Goal: Consume media (video, audio): Consume media (video, audio)

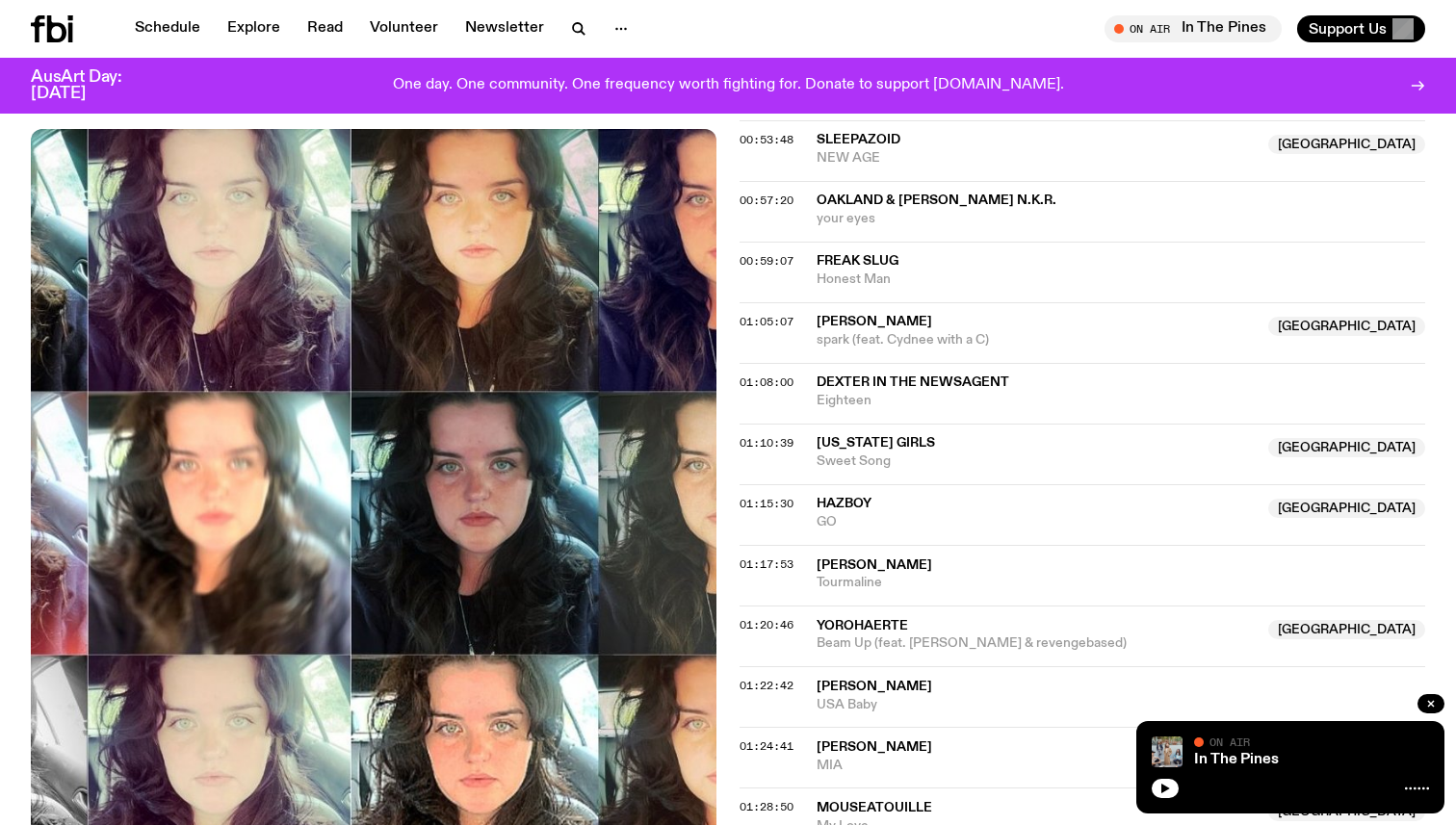
scroll to position [1611, 0]
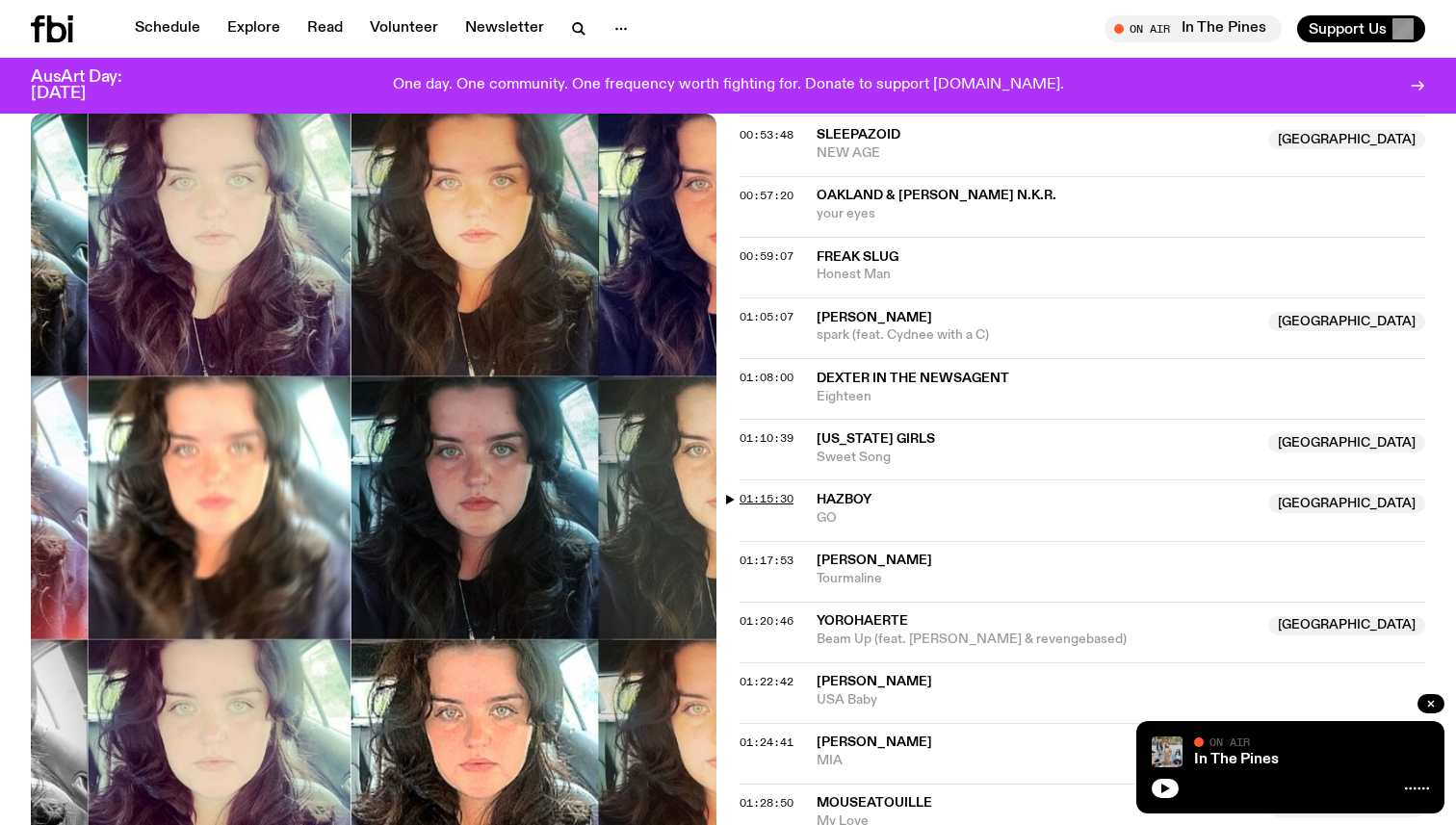
click at [746, 491] on span "01:15:30" at bounding box center [766, 499] width 54 height 16
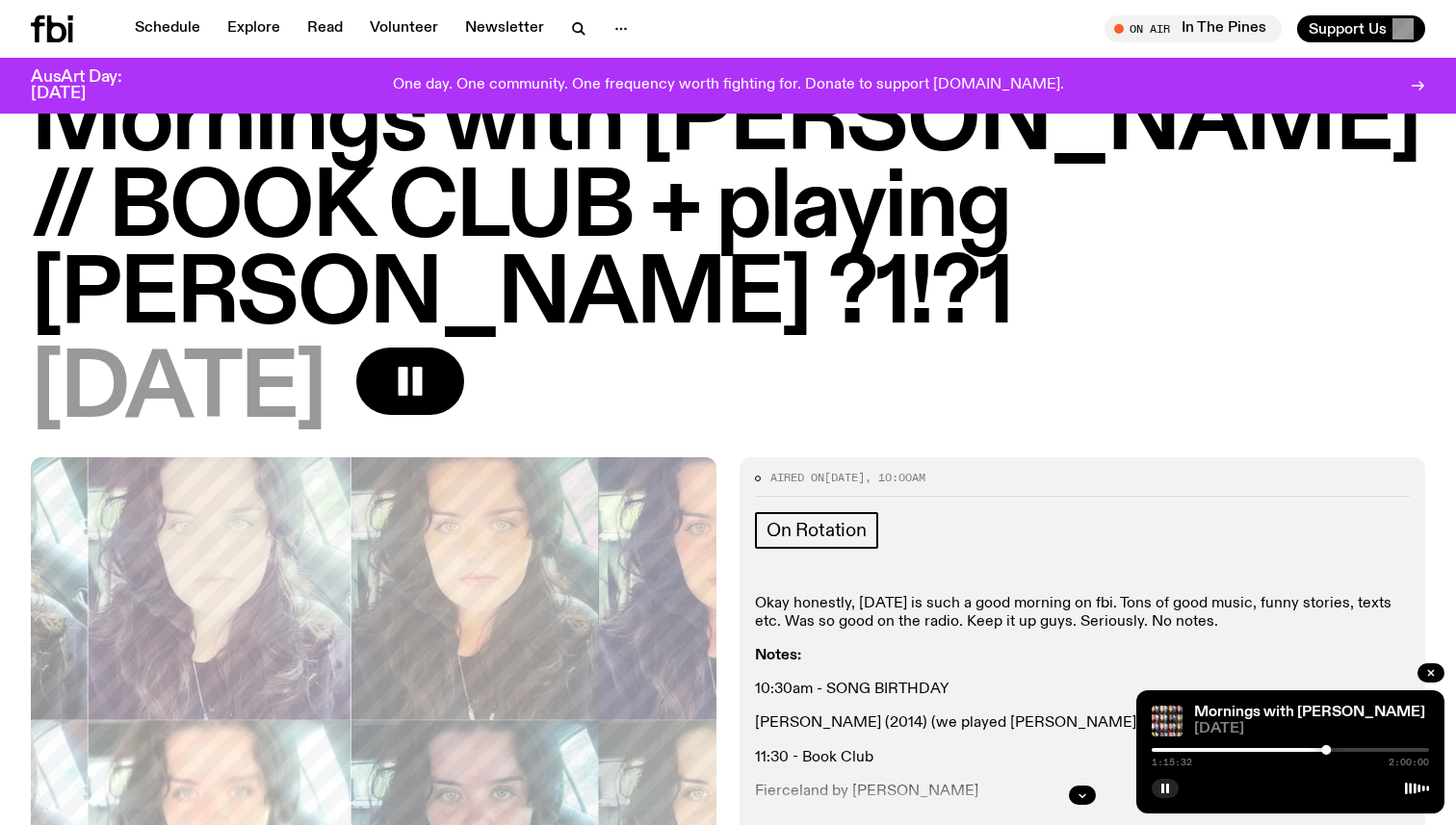
scroll to position [0, 0]
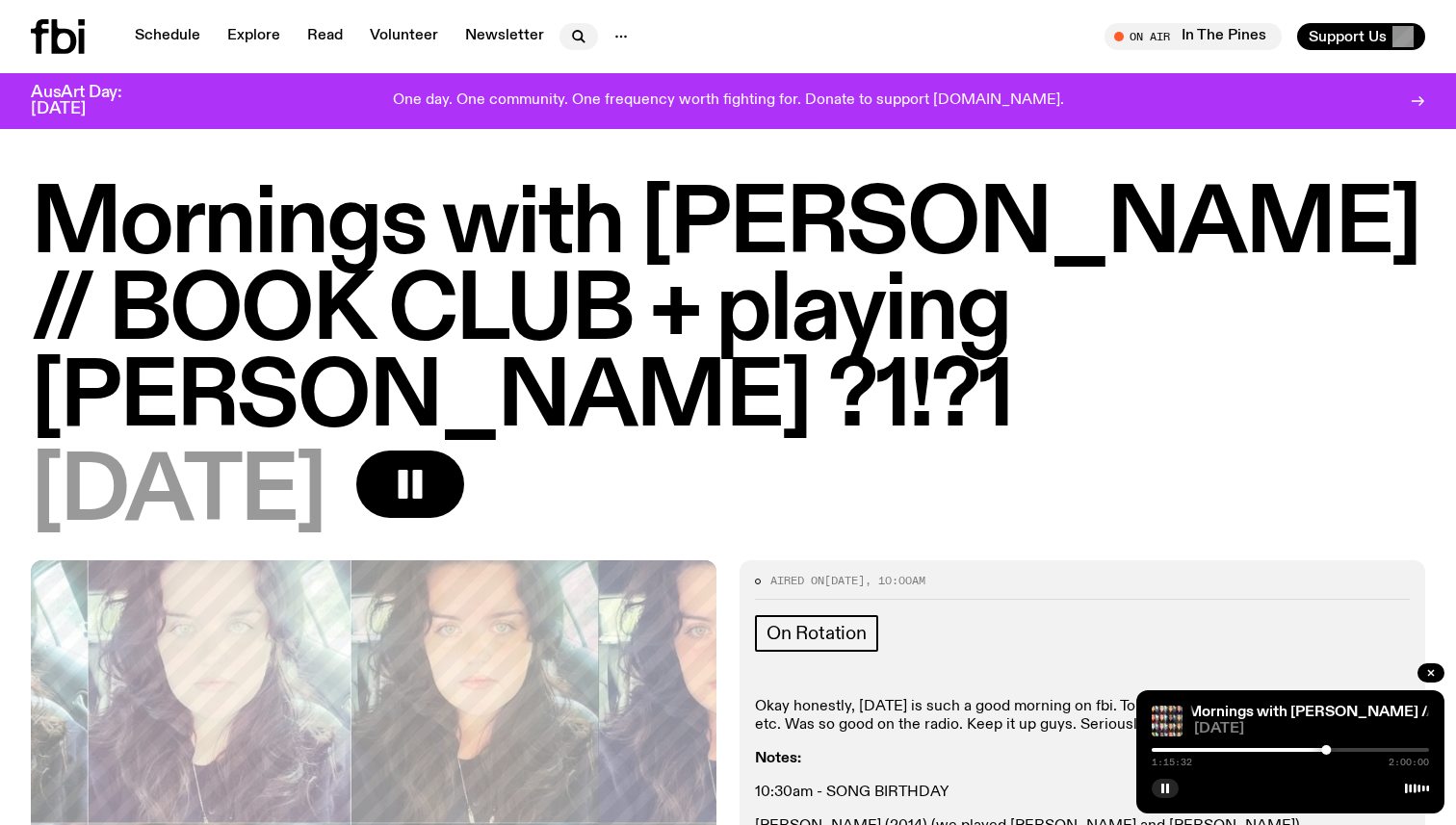
click at [568, 34] on icon "button" at bounding box center [578, 35] width 23 height 23
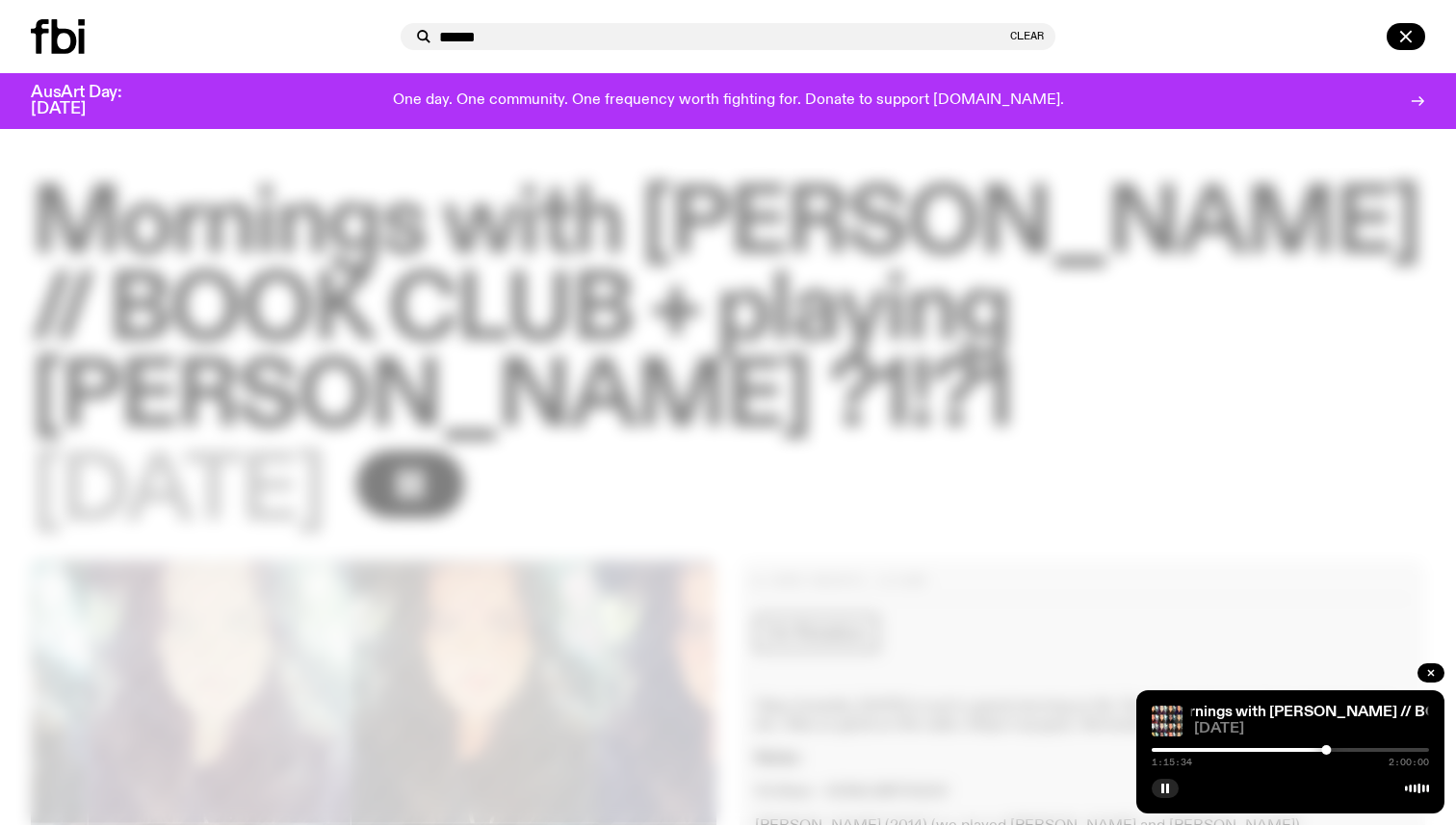
type input "******"
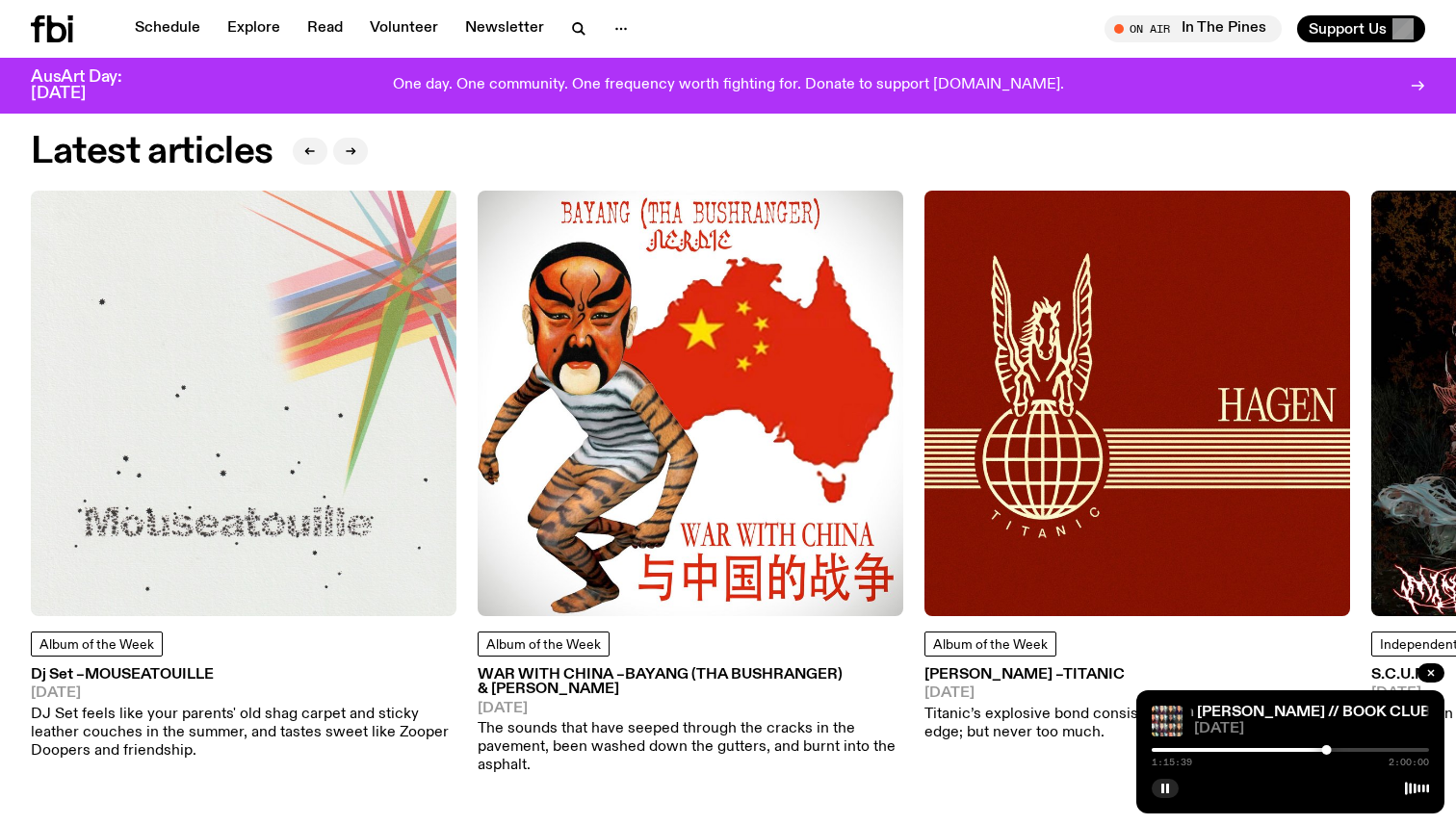
scroll to position [2581, 0]
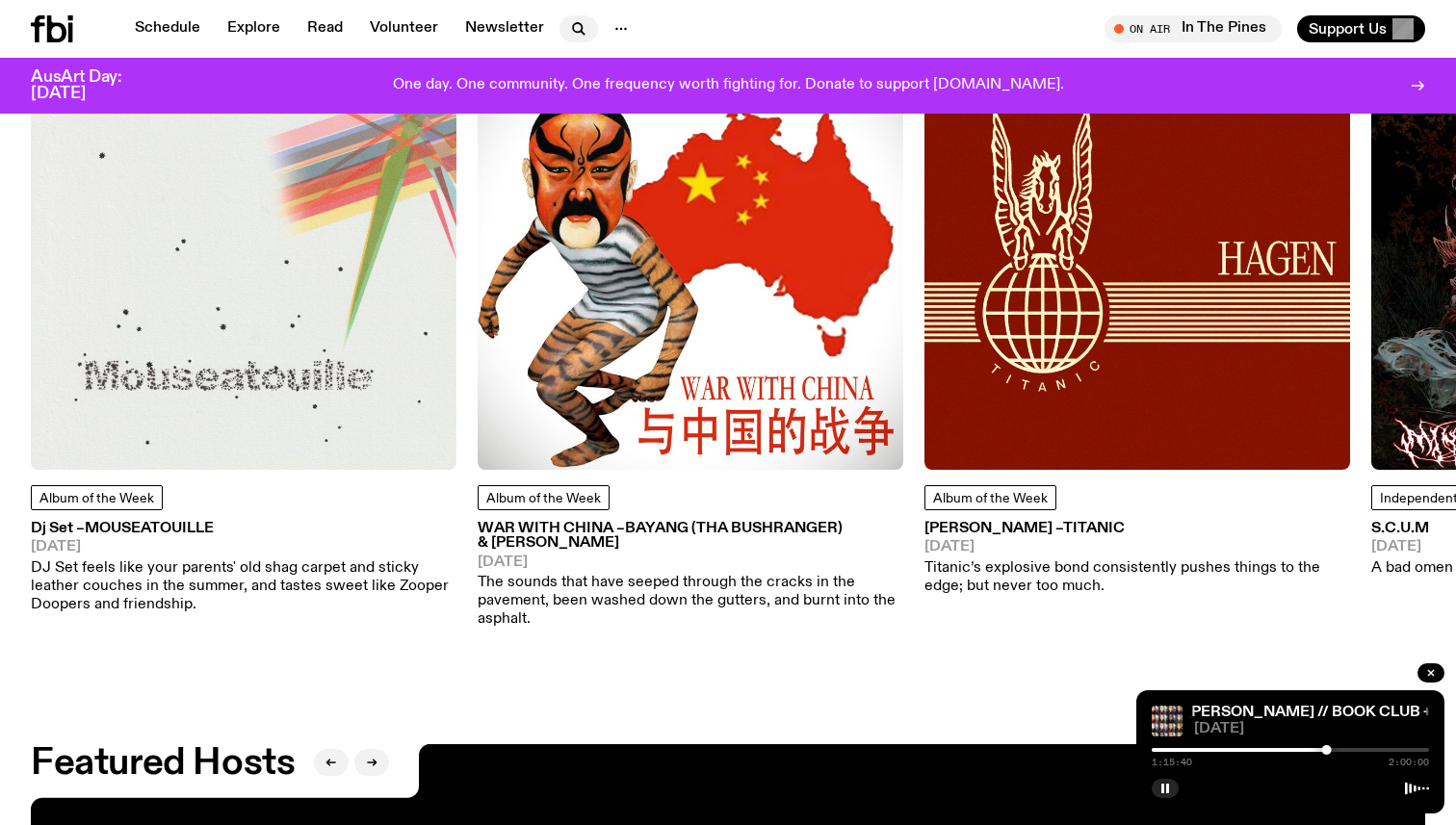
click at [573, 31] on icon "button" at bounding box center [577, 27] width 9 height 9
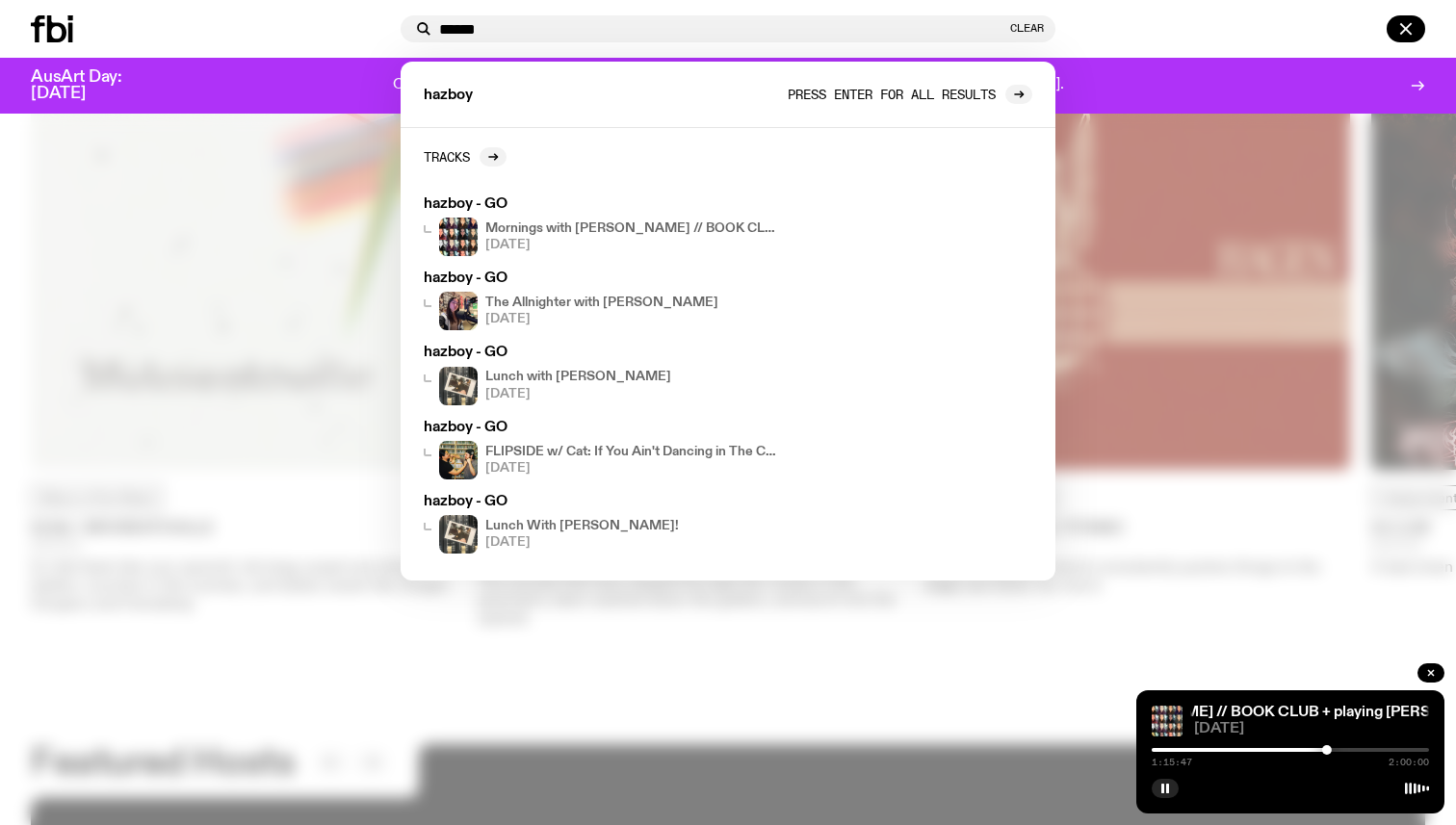
type input "******"
click at [934, 89] on span "Press enter for all results" at bounding box center [891, 94] width 208 height 15
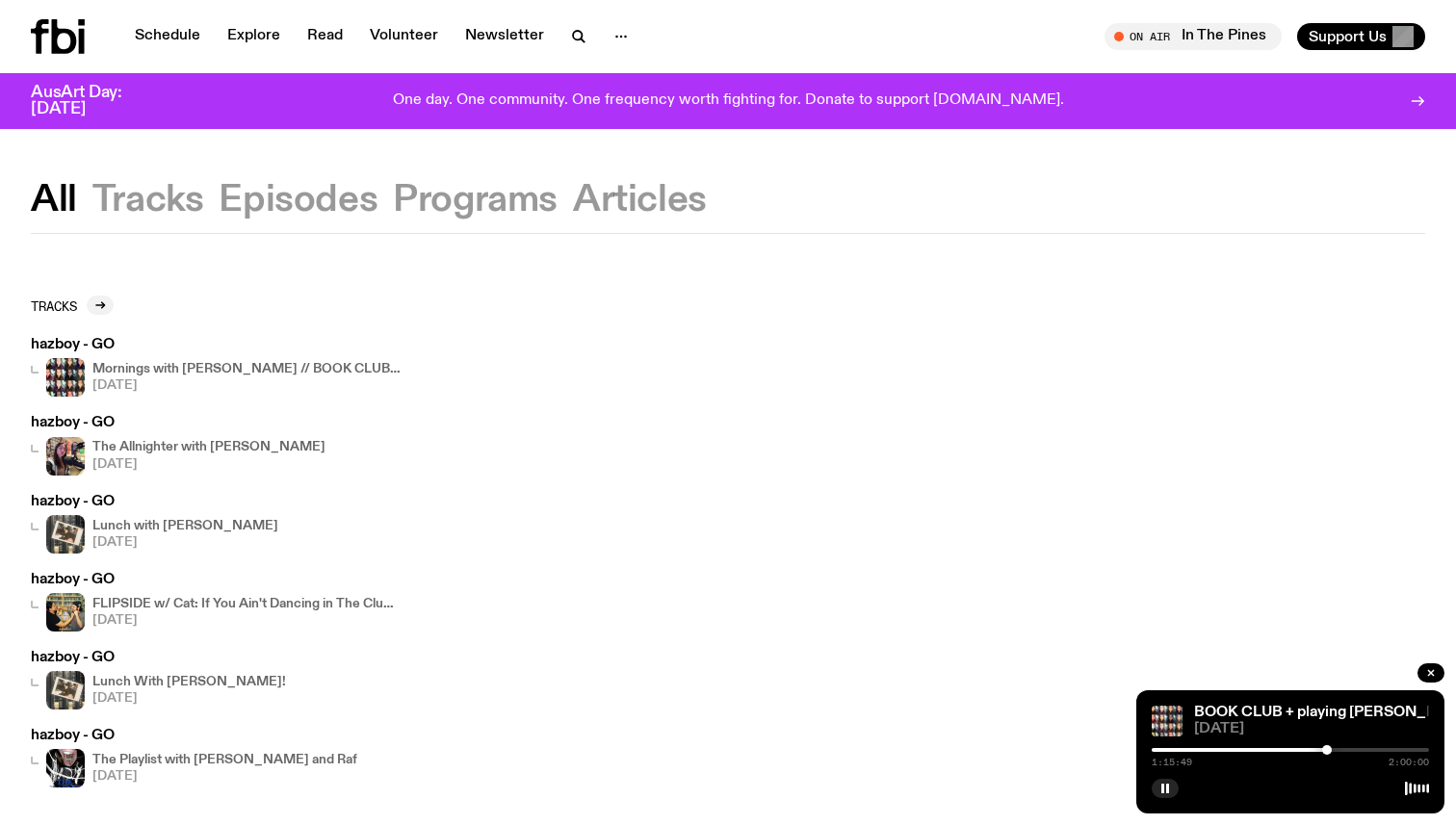
click at [1329, 749] on div at bounding box center [1327, 750] width 10 height 10
click at [1335, 750] on div at bounding box center [1289, 750] width 277 height 4
click at [1332, 750] on div at bounding box center [1332, 750] width 10 height 10
click at [1329, 750] on div at bounding box center [1332, 750] width 10 height 10
click at [1334, 750] on div at bounding box center [1289, 750] width 277 height 4
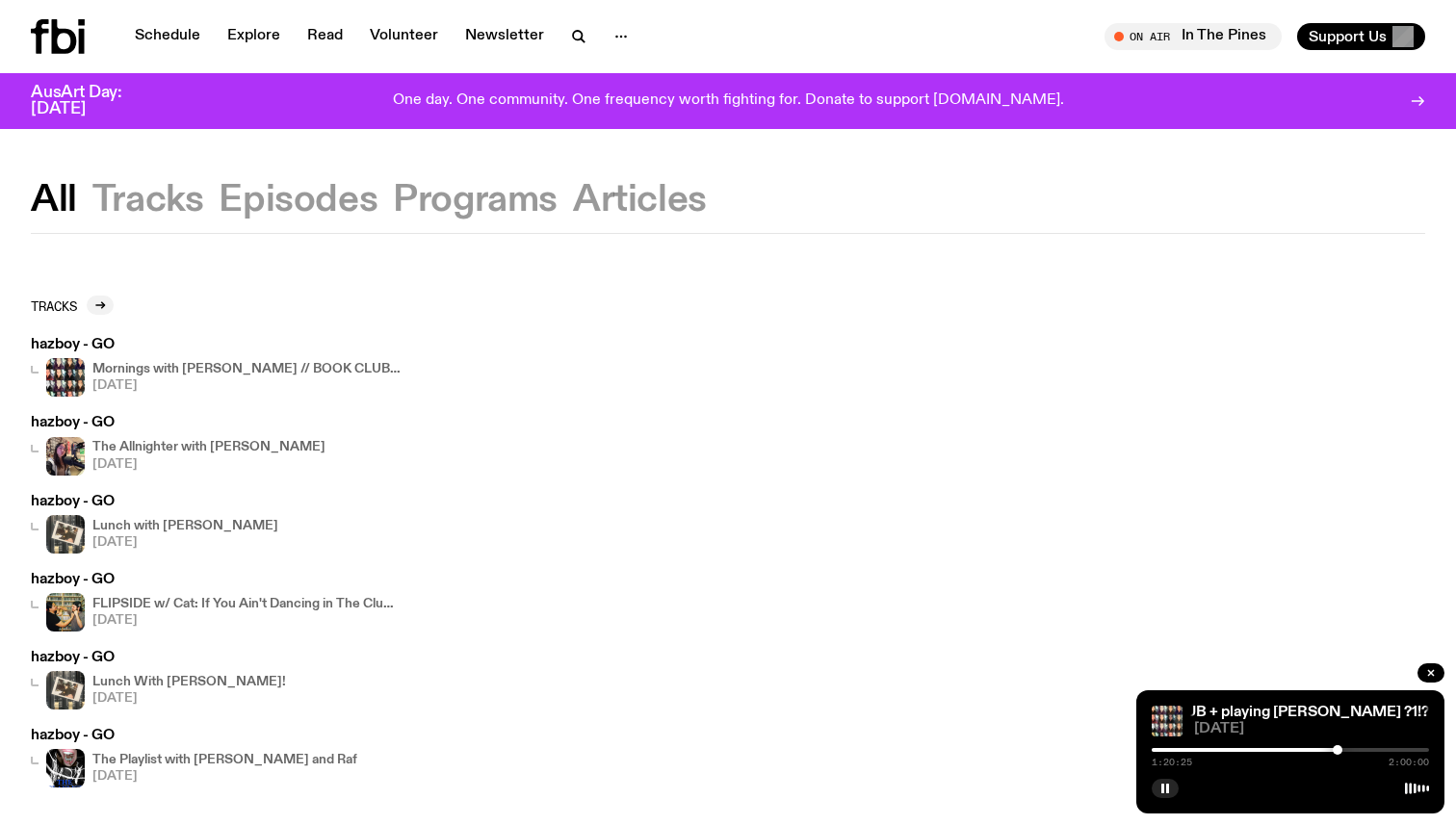
click at [1337, 750] on div at bounding box center [1338, 750] width 10 height 10
click at [1342, 750] on div at bounding box center [1289, 750] width 277 height 4
click at [1343, 750] on div at bounding box center [1343, 750] width 10 height 10
click at [1345, 750] on div at bounding box center [1343, 750] width 10 height 10
click at [1346, 750] on div at bounding box center [1345, 750] width 10 height 10
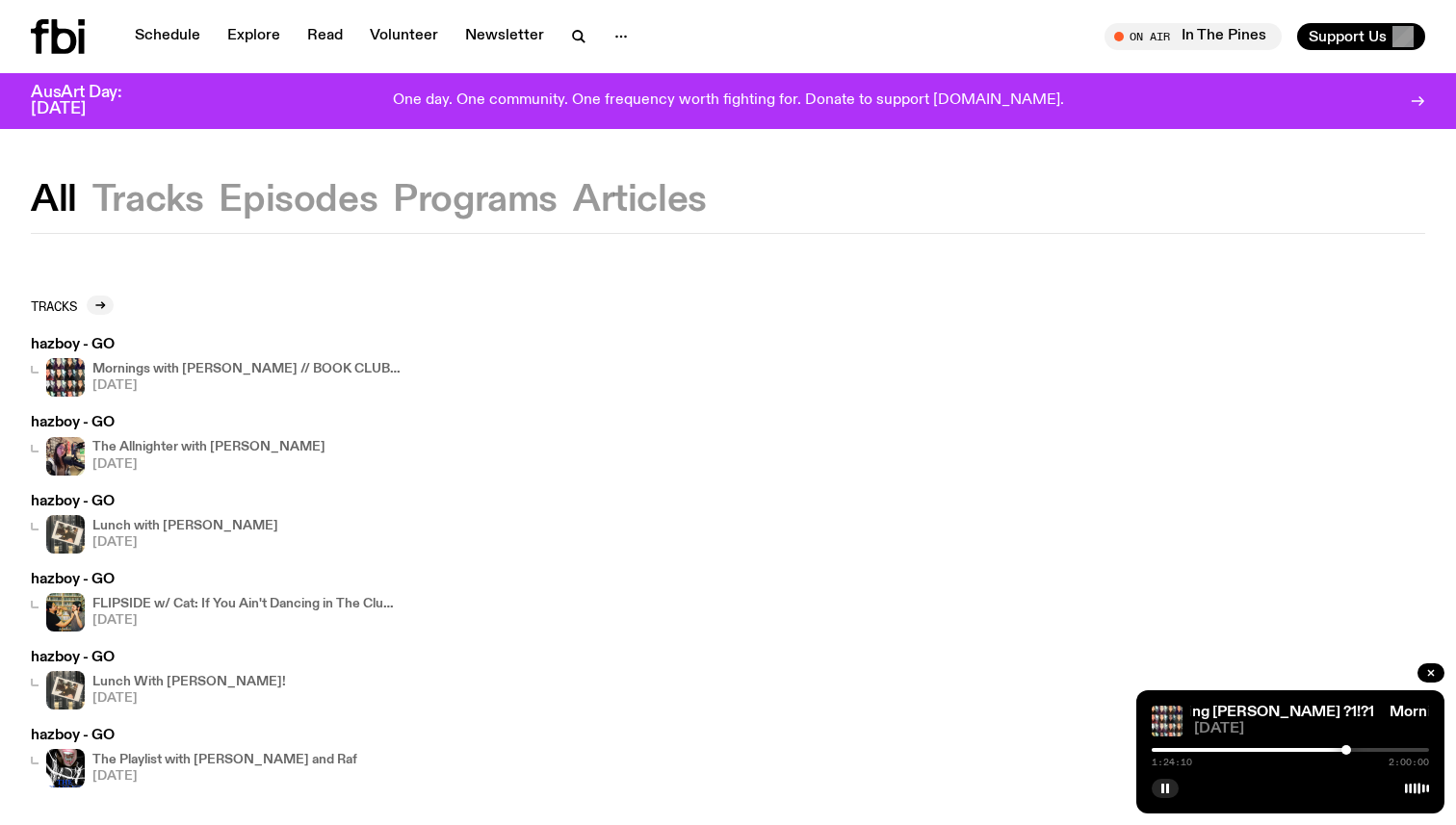
click at [1349, 750] on div at bounding box center [1346, 750] width 10 height 10
click at [1352, 750] on div at bounding box center [1349, 750] width 10 height 10
click at [1355, 750] on div at bounding box center [1352, 750] width 10 height 10
click at [1360, 750] on div at bounding box center [1289, 750] width 277 height 4
click at [1365, 750] on div at bounding box center [1289, 750] width 277 height 4
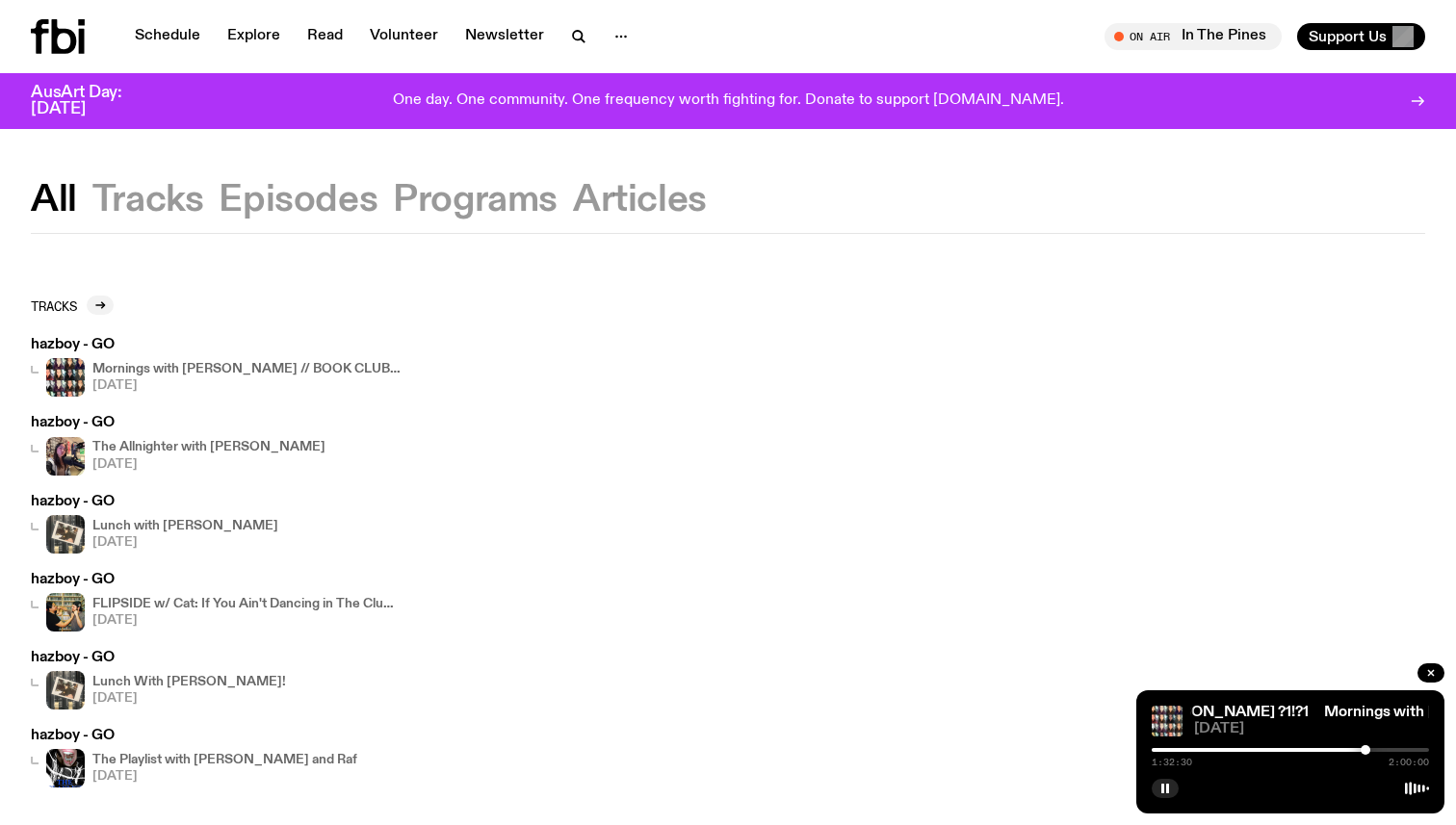
click at [1365, 750] on div at bounding box center [1365, 750] width 10 height 10
click at [1367, 750] on div at bounding box center [1365, 750] width 10 height 10
click at [1364, 749] on div at bounding box center [1367, 750] width 10 height 10
click at [1366, 749] on div at bounding box center [1366, 750] width 10 height 10
click at [1372, 749] on div at bounding box center [1289, 750] width 277 height 4
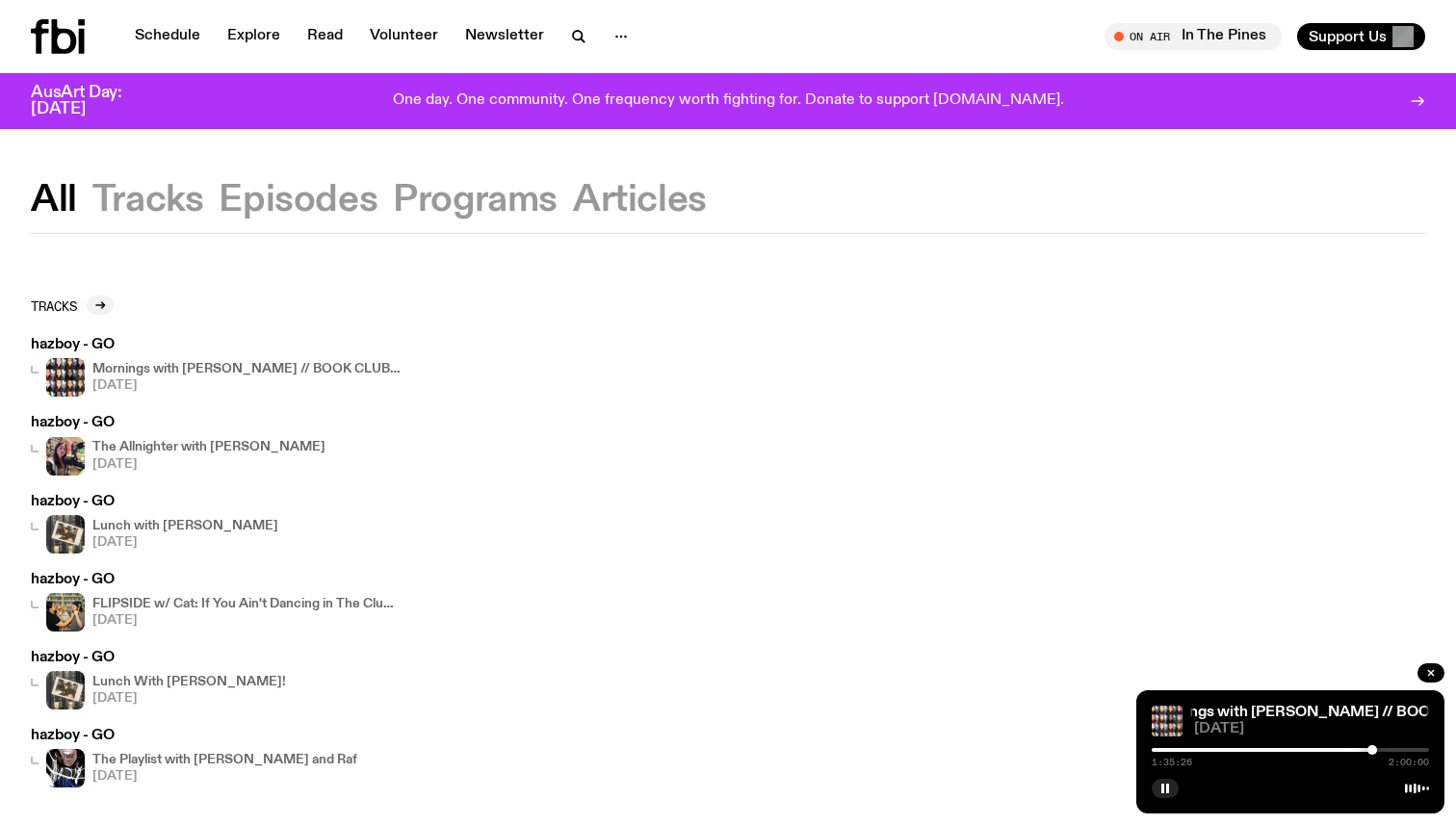
click at [1377, 750] on div at bounding box center [1289, 750] width 277 height 4
click at [1379, 750] on div at bounding box center [1380, 750] width 10 height 10
click at [1382, 750] on div at bounding box center [1380, 750] width 10 height 10
click at [1385, 750] on div at bounding box center [1382, 750] width 10 height 10
click at [1384, 750] on div at bounding box center [1385, 750] width 10 height 10
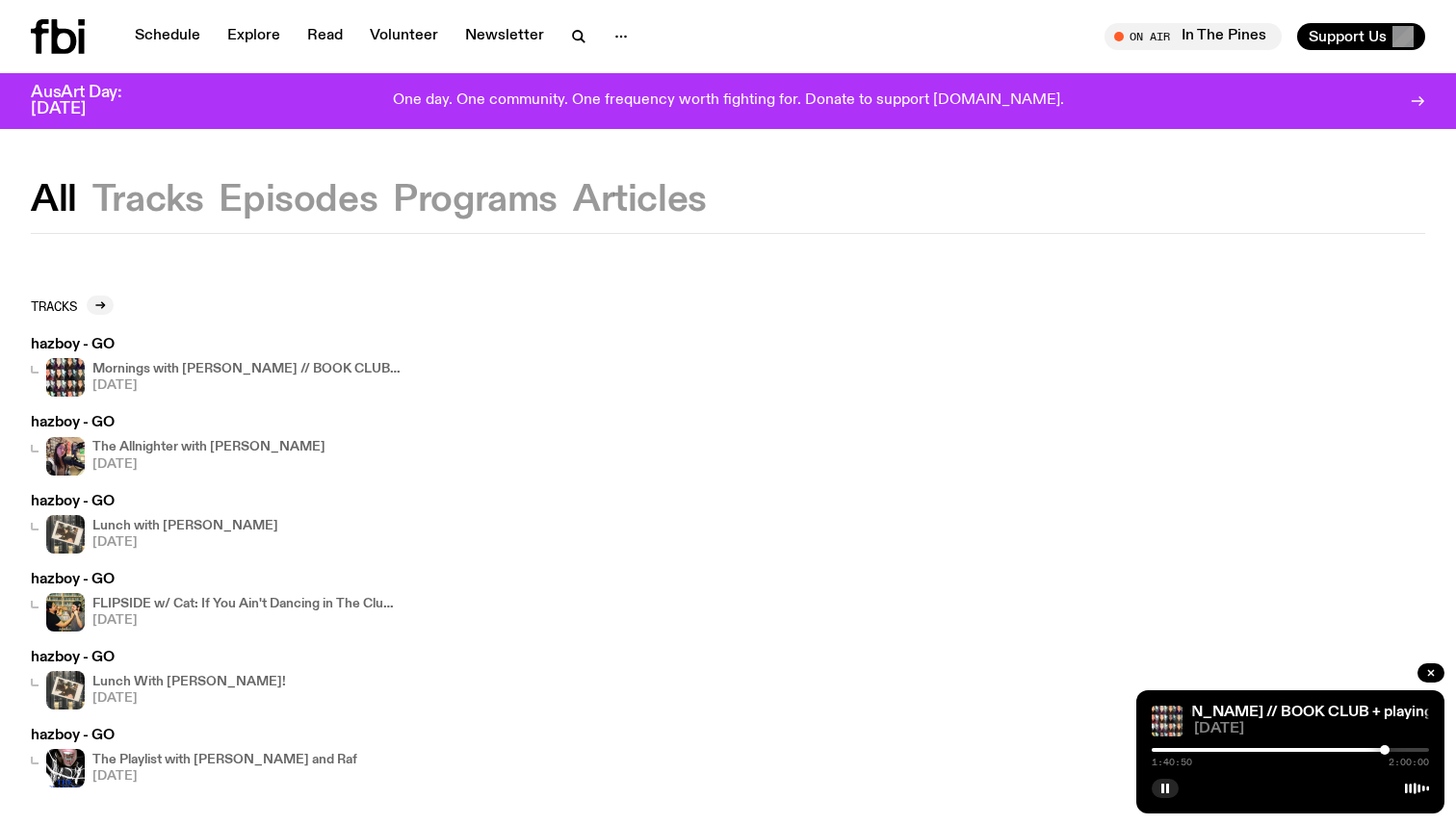
click at [1384, 750] on div at bounding box center [1384, 750] width 10 height 10
click at [1382, 750] on div at bounding box center [1384, 750] width 10 height 10
click at [1273, 748] on div at bounding box center [1243, 750] width 277 height 4
click at [1285, 752] on div "0:52:30 2:00:00" at bounding box center [1289, 755] width 277 height 23
click at [1292, 752] on div "0:52:30 2:00:00" at bounding box center [1289, 755] width 277 height 23
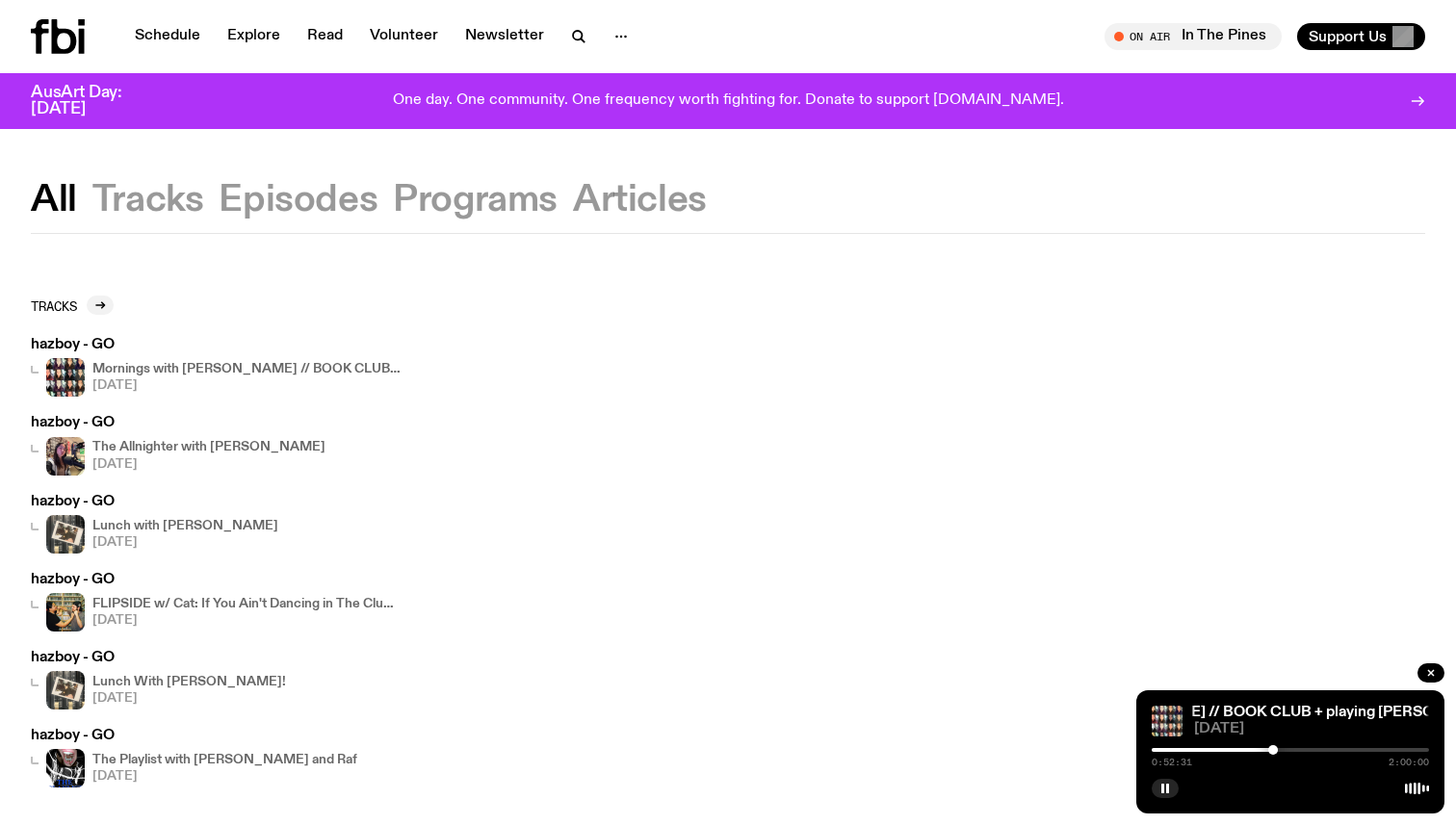
click at [1298, 750] on div at bounding box center [1289, 750] width 277 height 4
click at [1304, 749] on div at bounding box center [1289, 750] width 277 height 4
click at [1313, 749] on div at bounding box center [1289, 750] width 277 height 4
click at [1321, 749] on div at bounding box center [1289, 750] width 277 height 4
click at [1328, 750] on div at bounding box center [1289, 750] width 277 height 4
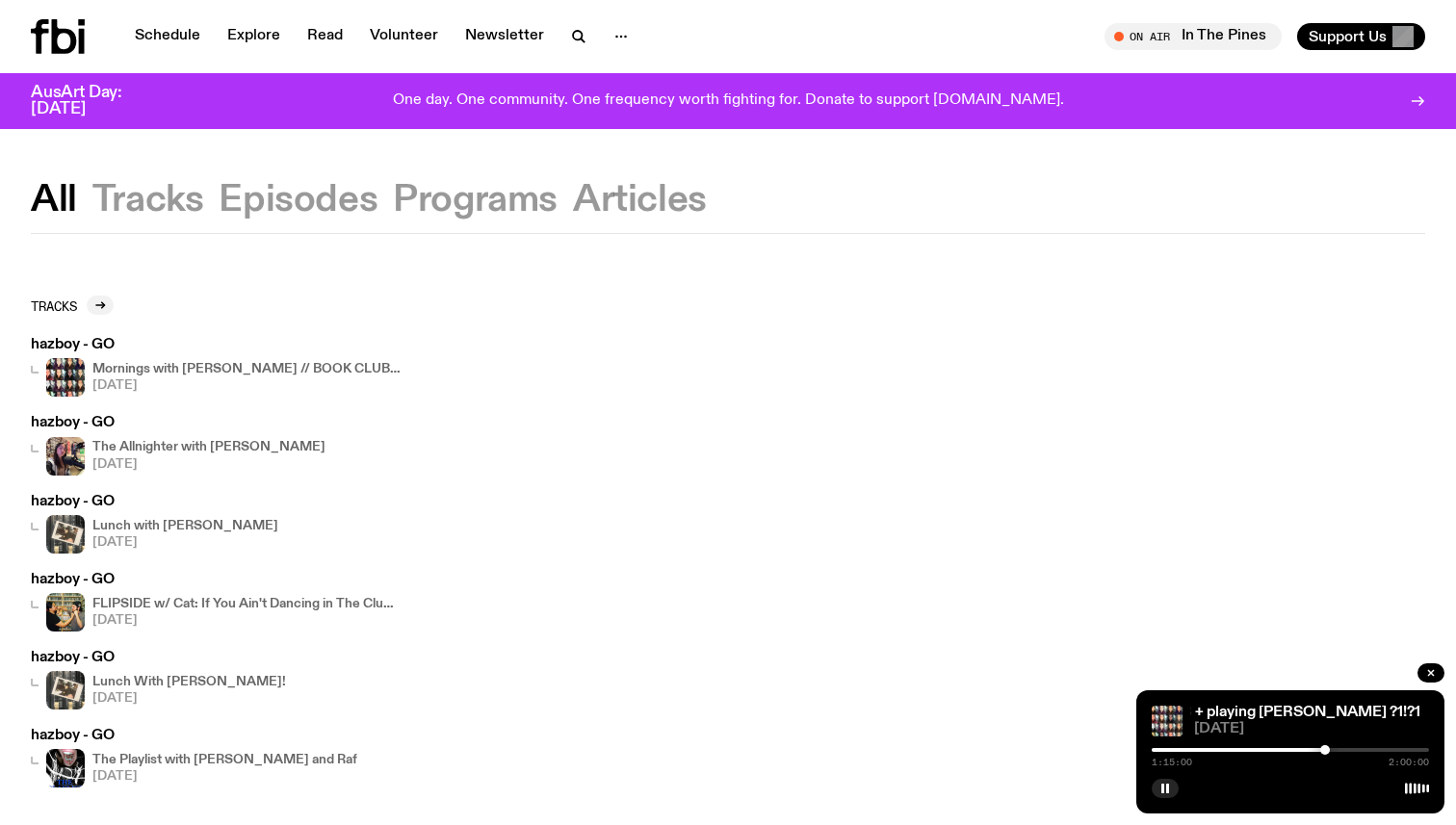
click at [1325, 750] on div at bounding box center [1325, 750] width 10 height 10
click at [171, 445] on h4 "The Allnighter with [PERSON_NAME]" at bounding box center [209, 447] width 233 height 13
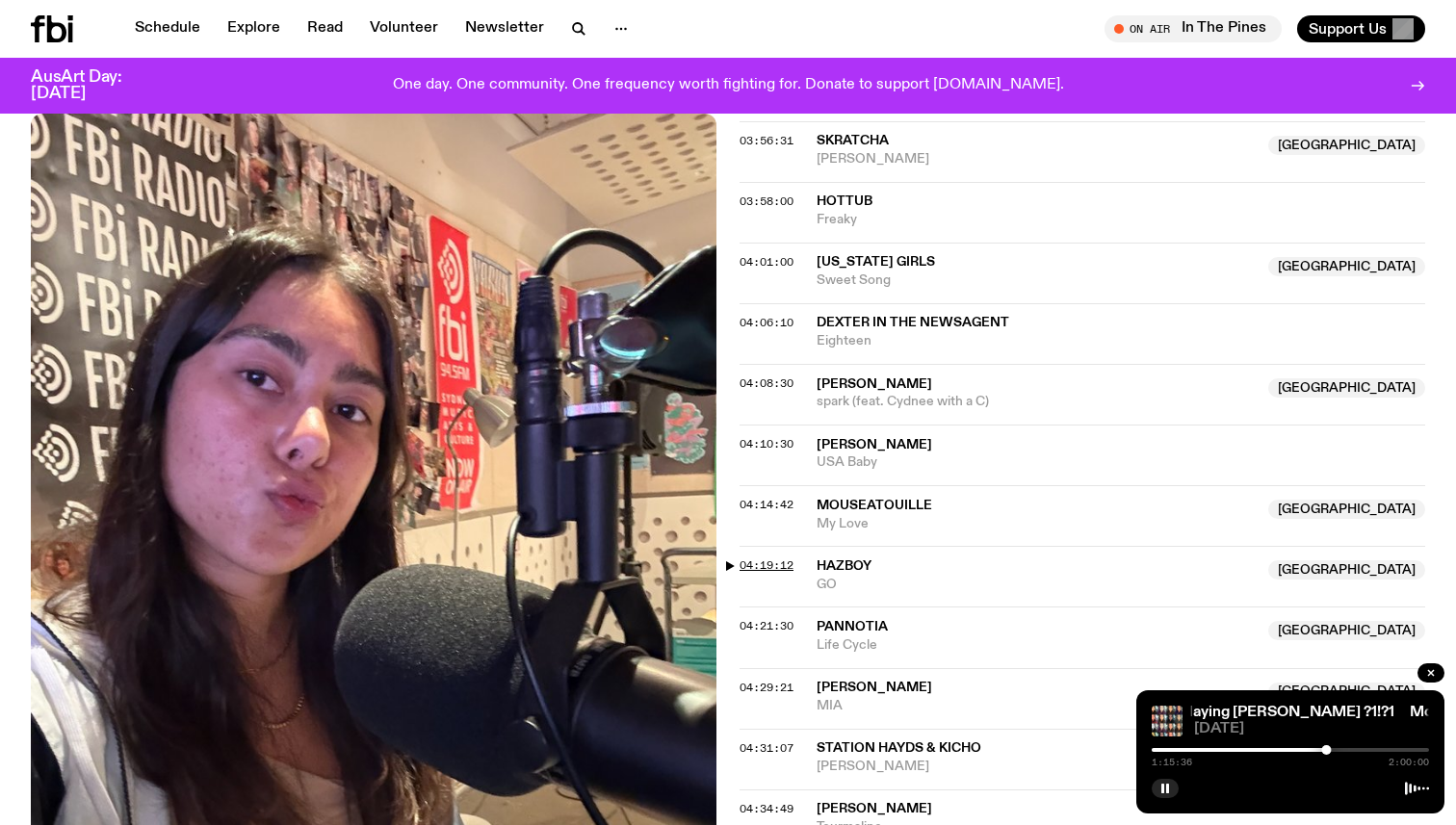
scroll to position [1346, 0]
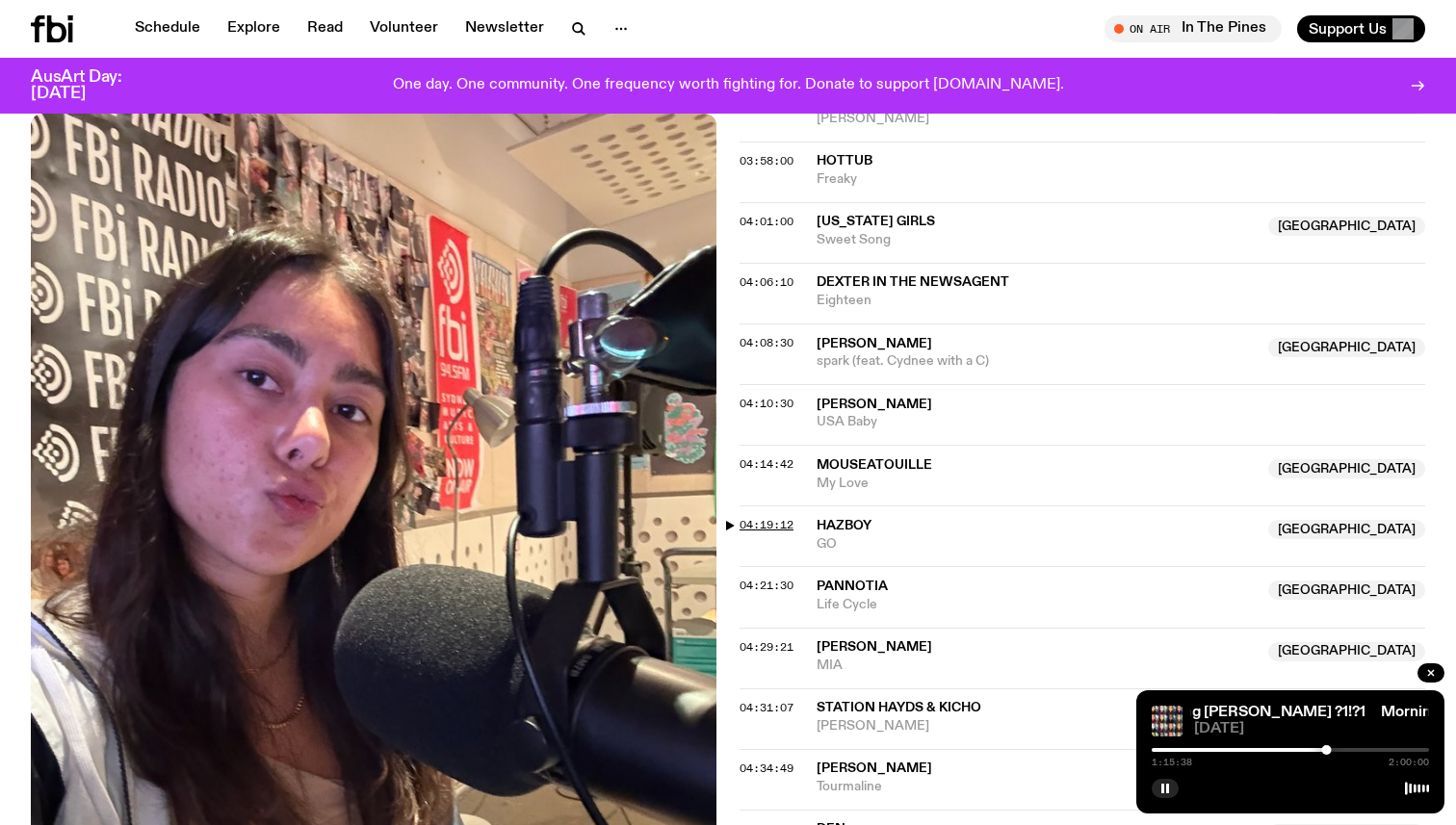
click at [767, 516] on span "04:19:12" at bounding box center [766, 524] width 54 height 16
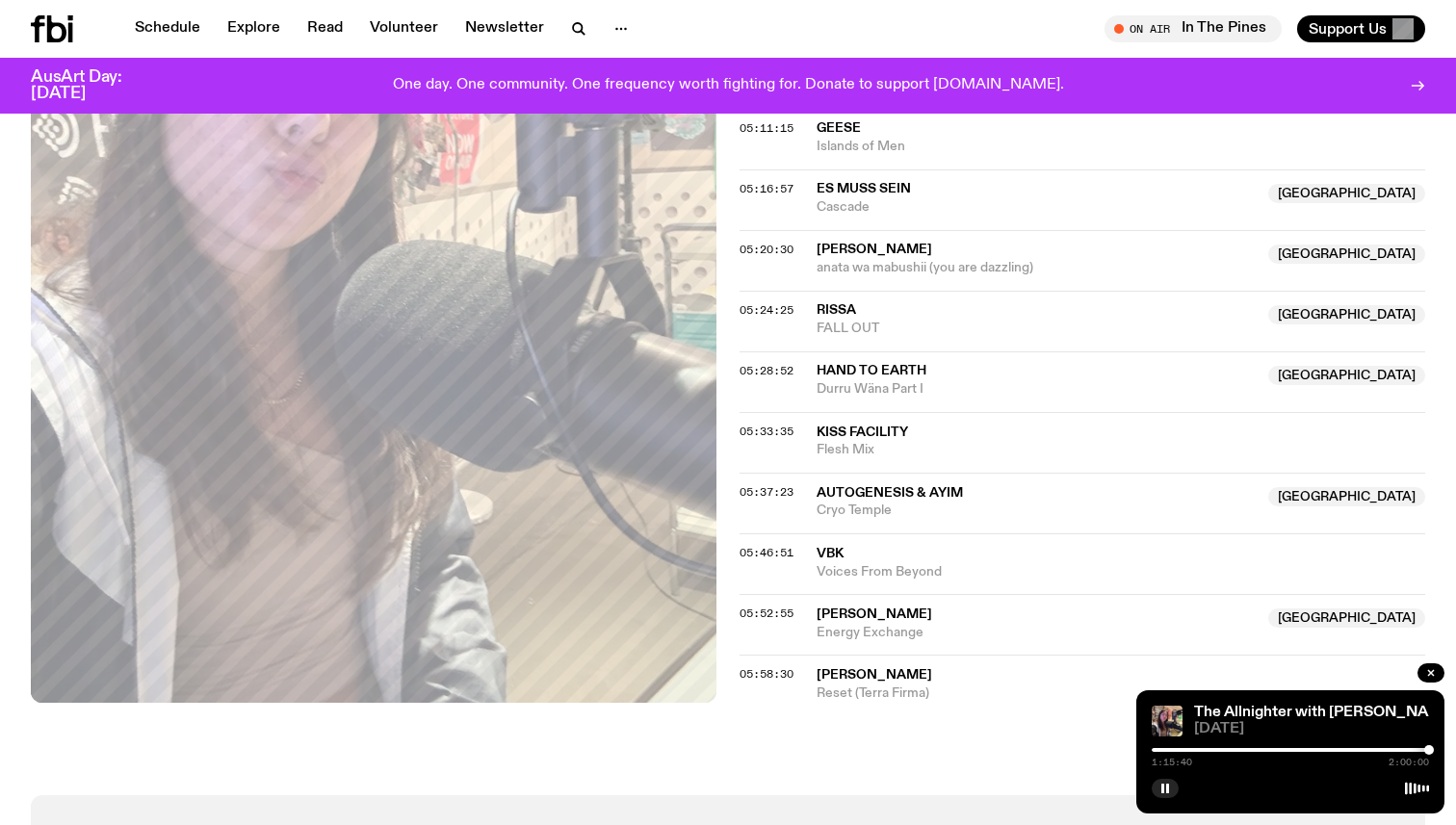
scroll to position [2540, 0]
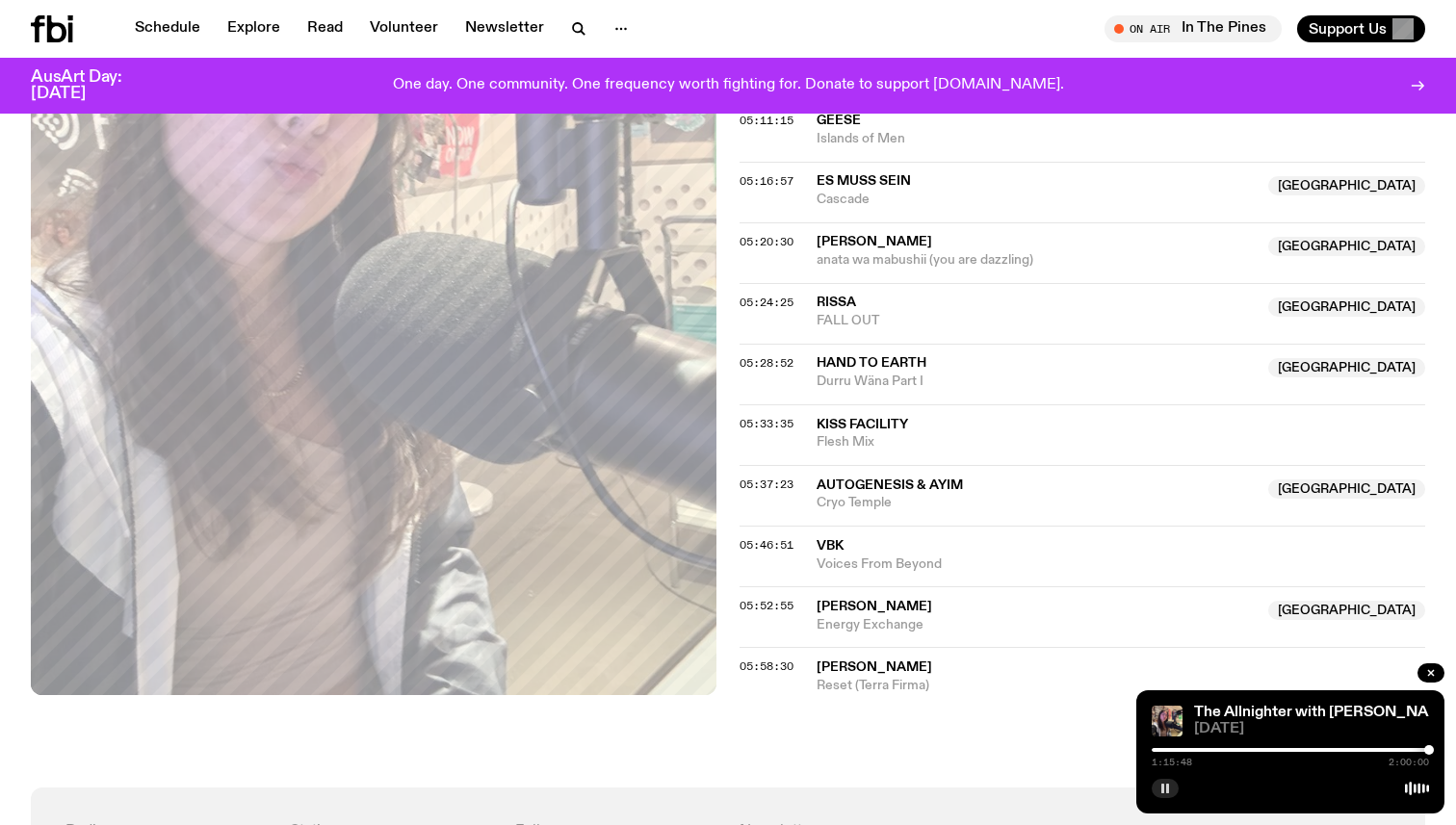
click at [1168, 787] on rect "button" at bounding box center [1167, 789] width 3 height 10
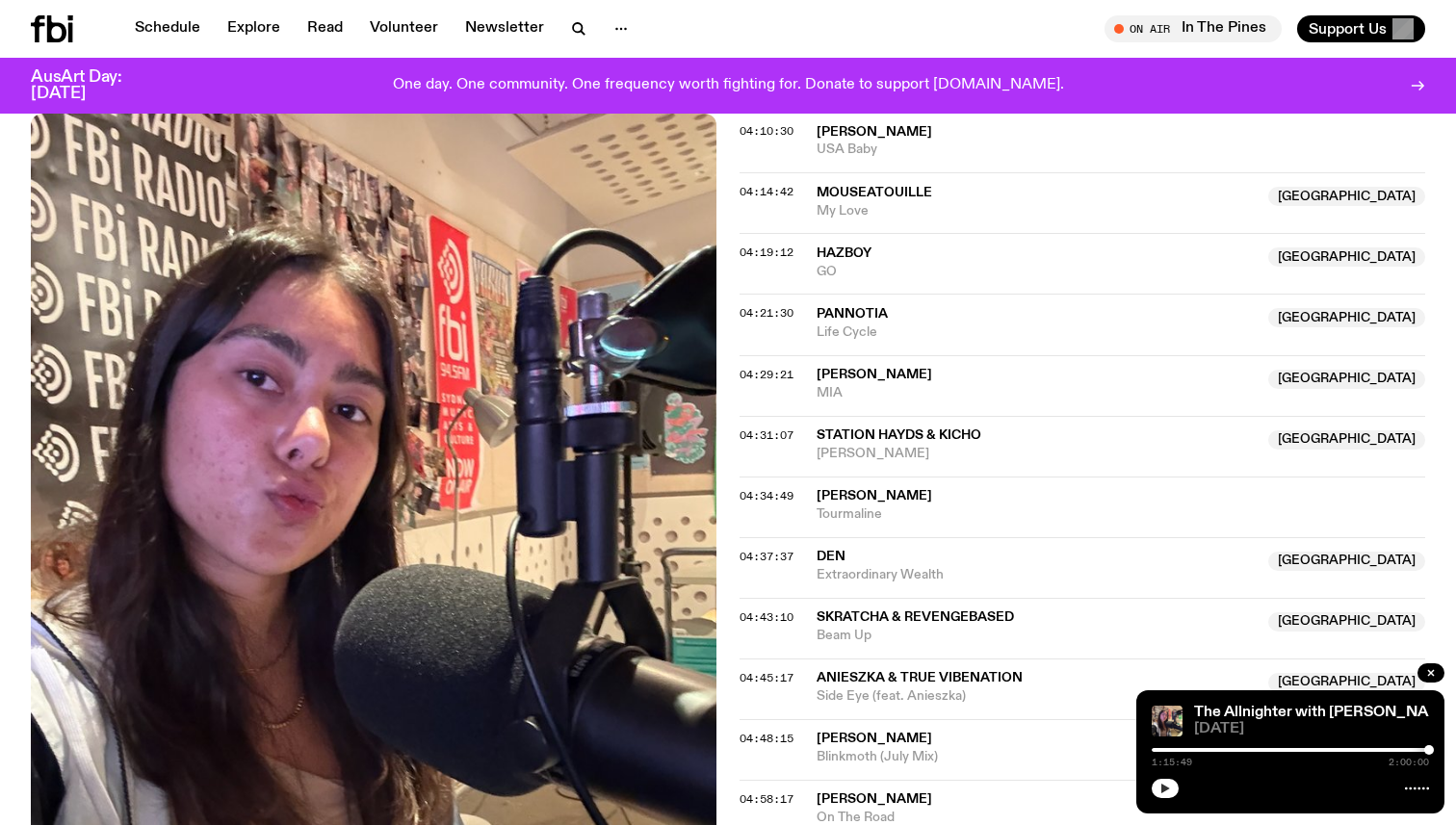
scroll to position [1566, 0]
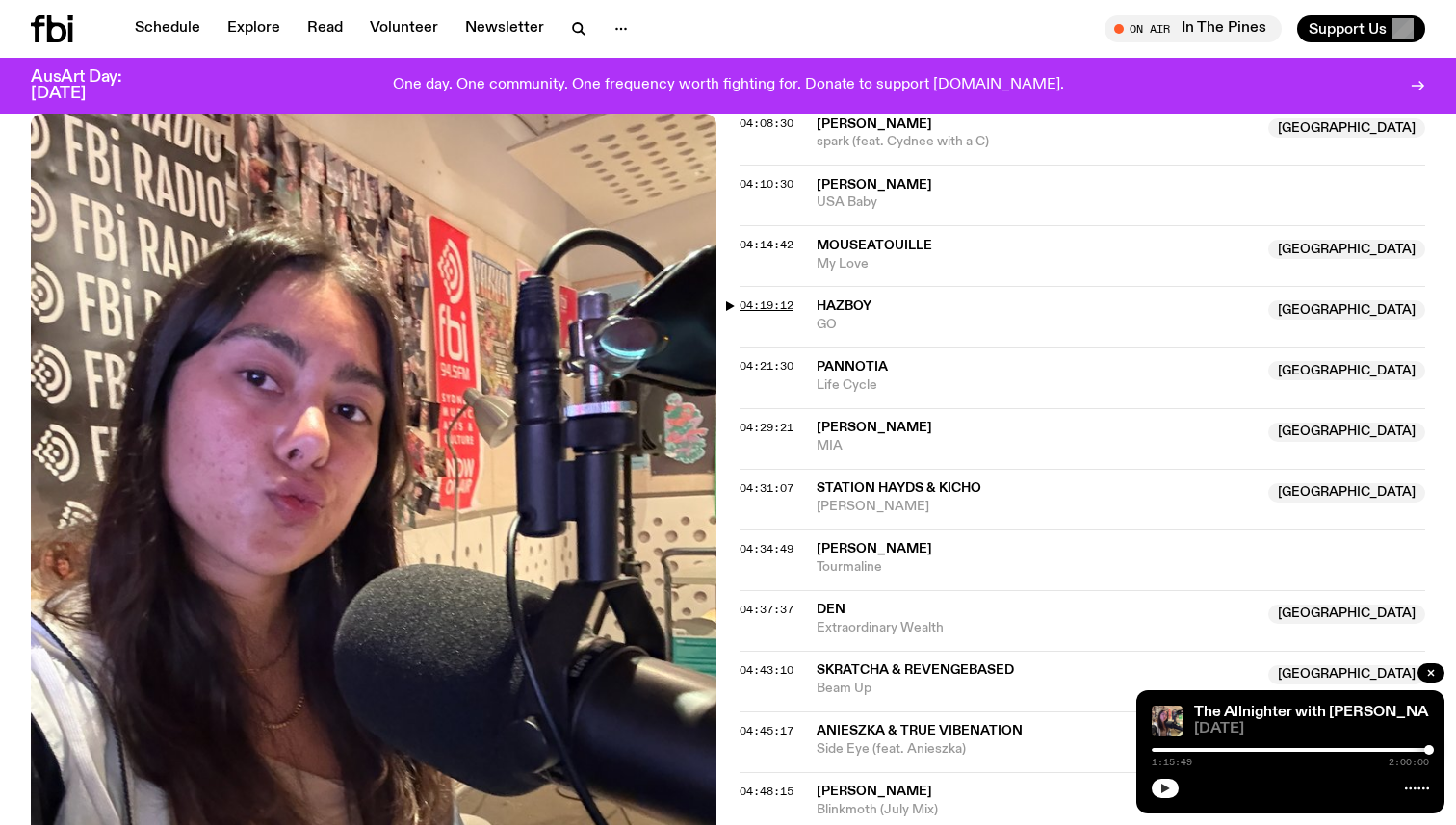
click at [768, 298] on span "04:19:12" at bounding box center [766, 306] width 54 height 16
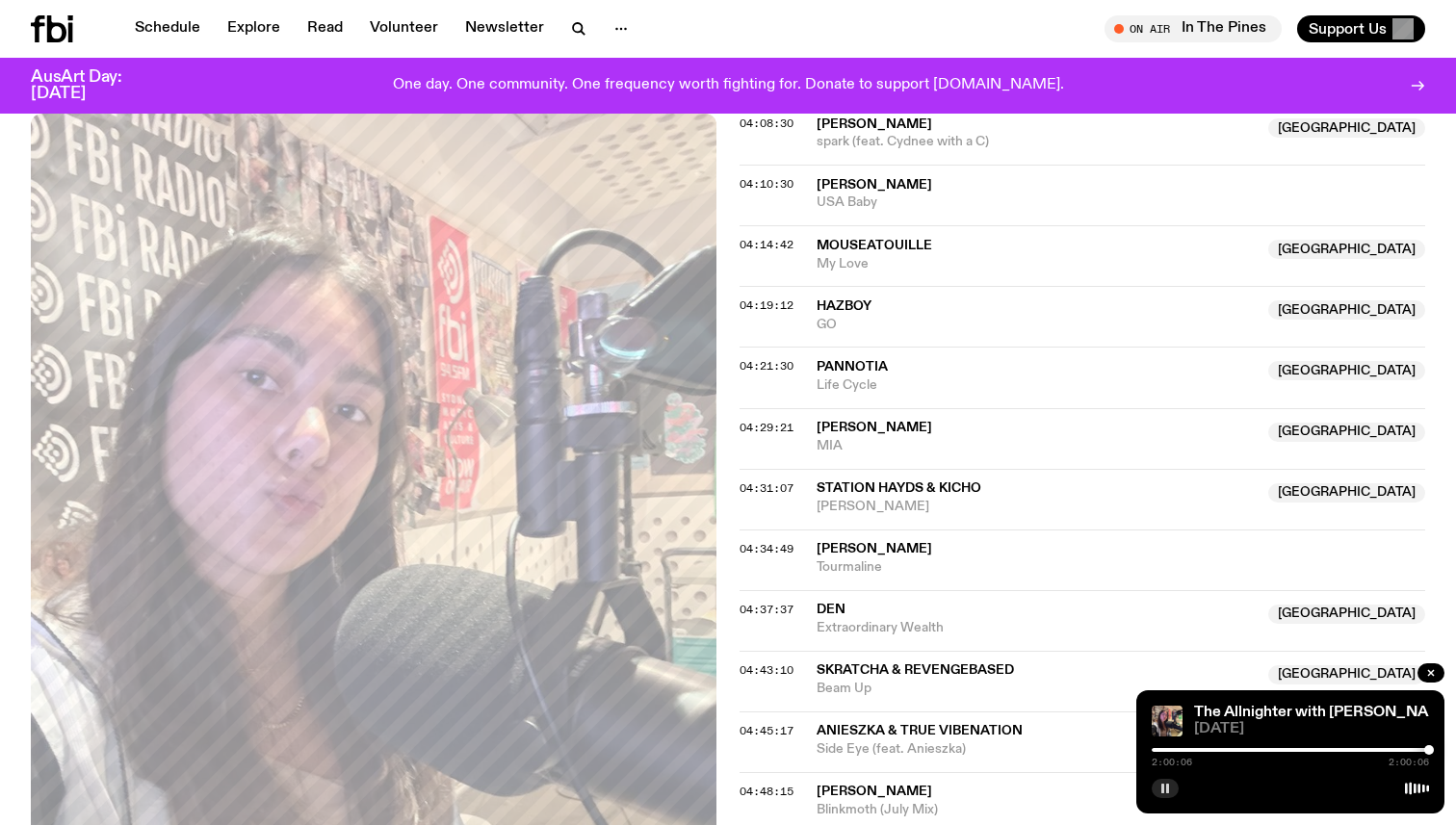
click at [1434, 752] on div "The Allnighter with [PERSON_NAME] [DATE] 2:00:06 2:00:06" at bounding box center [1289, 751] width 309 height 123
drag, startPoint x: 1425, startPoint y: 751, endPoint x: 1393, endPoint y: 751, distance: 32.0
click at [1421, 751] on div at bounding box center [1425, 750] width 10 height 10
drag, startPoint x: 1393, startPoint y: 751, endPoint x: 1280, endPoint y: 749, distance: 113.0
click at [1280, 749] on div at bounding box center [1283, 750] width 10 height 10
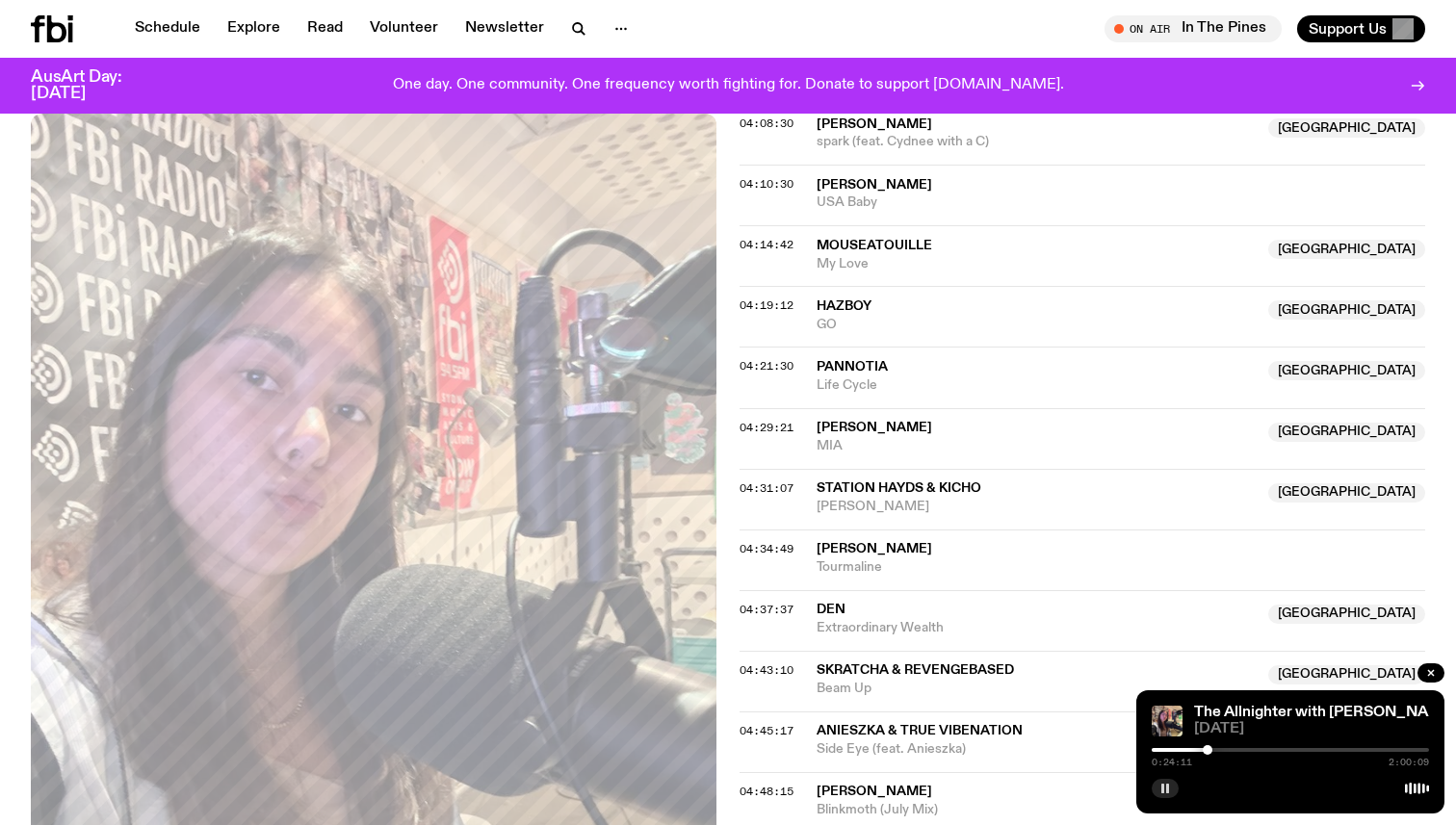
drag, startPoint x: 1280, startPoint y: 749, endPoint x: 1184, endPoint y: 749, distance: 96.0
click at [1203, 749] on div at bounding box center [1208, 750] width 10 height 10
drag, startPoint x: 1187, startPoint y: 748, endPoint x: 1214, endPoint y: 751, distance: 27.2
click at [1204, 751] on div at bounding box center [1199, 750] width 10 height 10
drag, startPoint x: 1214, startPoint y: 751, endPoint x: 1347, endPoint y: 755, distance: 133.1
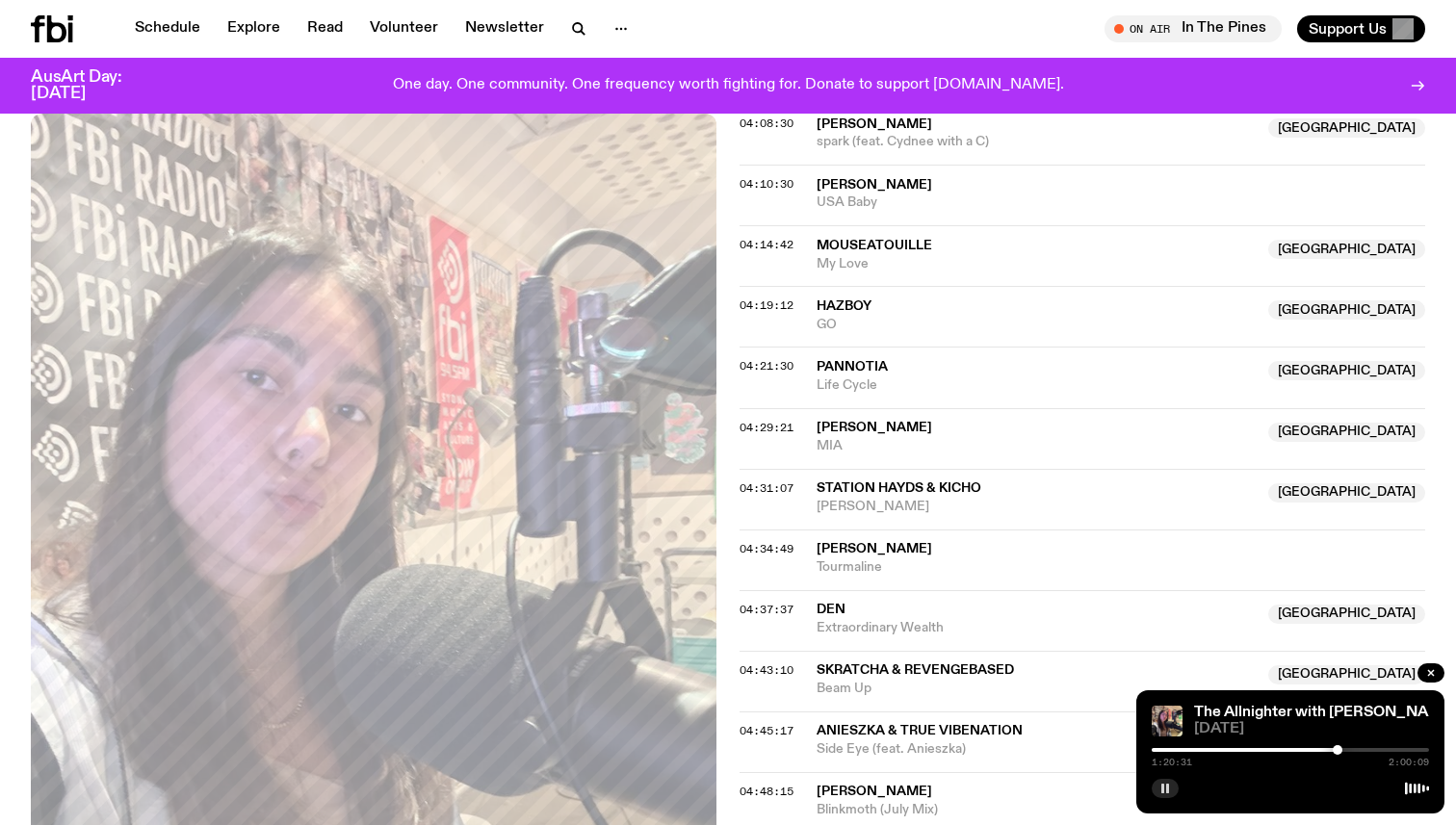
click at [1347, 755] on div "1:20:31 2:00:09" at bounding box center [1289, 755] width 277 height 23
drag, startPoint x: 1347, startPoint y: 751, endPoint x: 1408, endPoint y: 751, distance: 61.0
click at [1410, 751] on div at bounding box center [1408, 750] width 10 height 10
drag, startPoint x: 1409, startPoint y: 751, endPoint x: 1420, endPoint y: 751, distance: 11.0
click at [1414, 751] on div at bounding box center [1409, 750] width 10 height 10
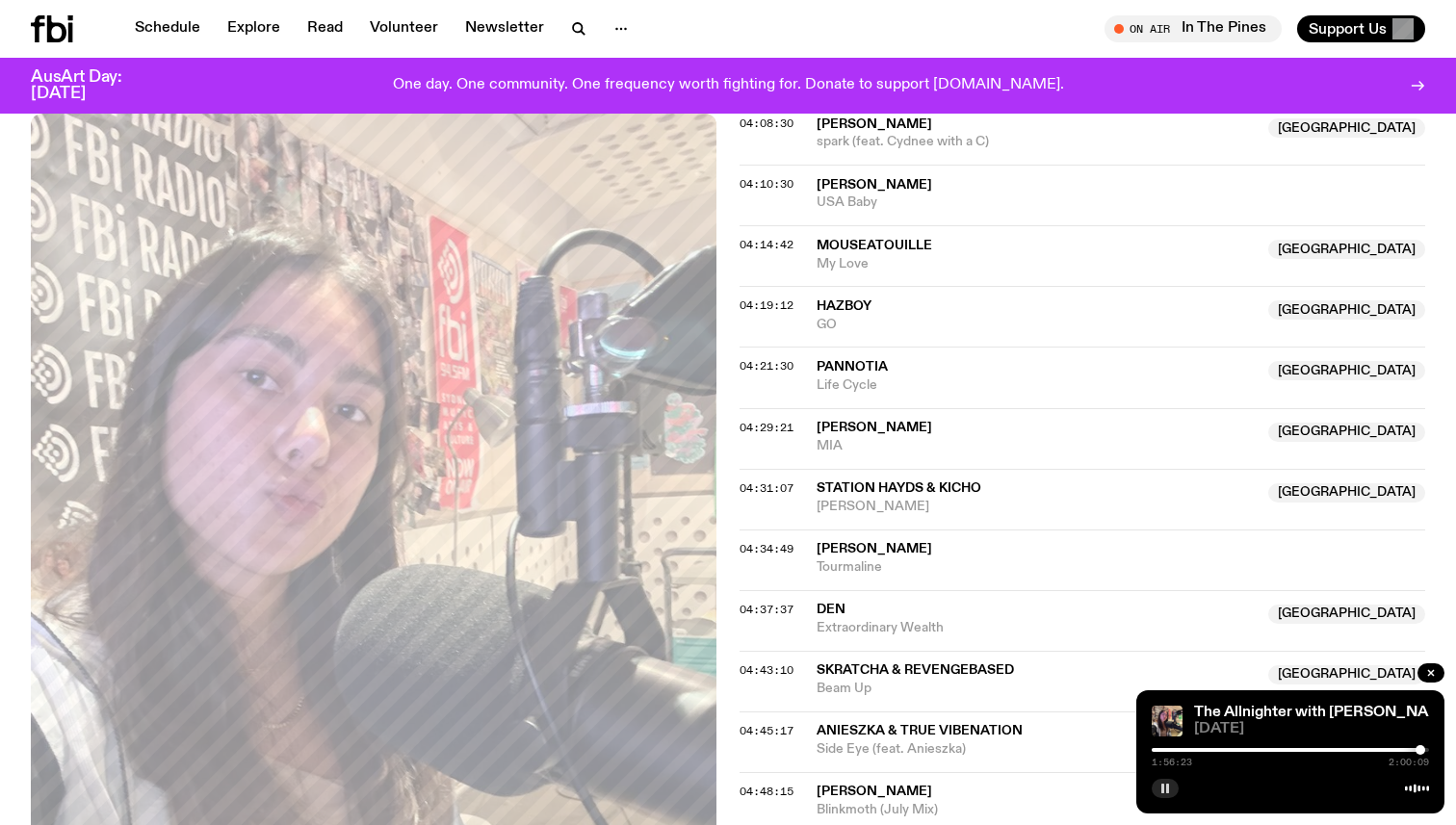
click at [1420, 751] on div at bounding box center [1421, 750] width 10 height 10
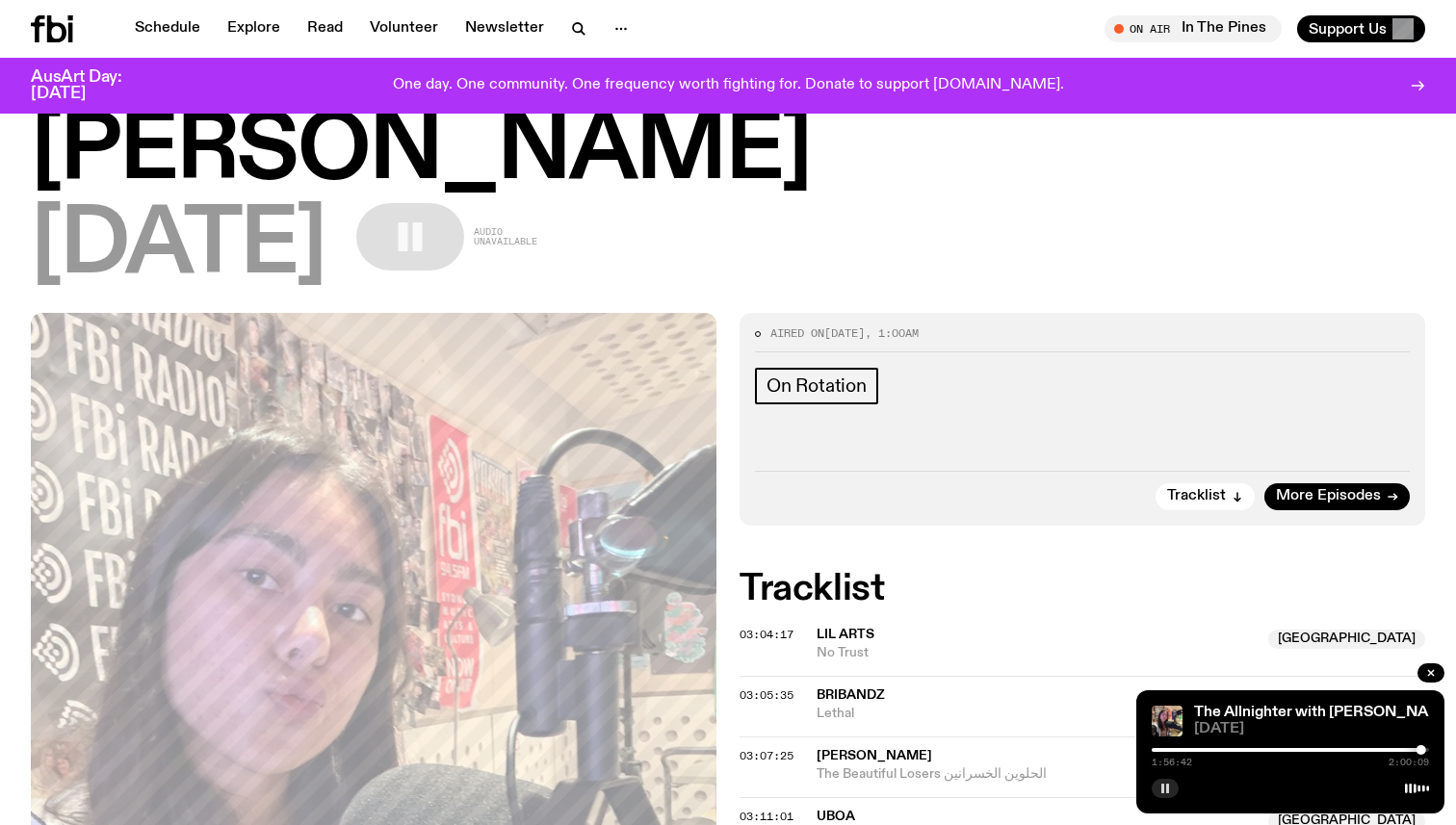
scroll to position [0, 0]
